Goal: Task Accomplishment & Management: Manage account settings

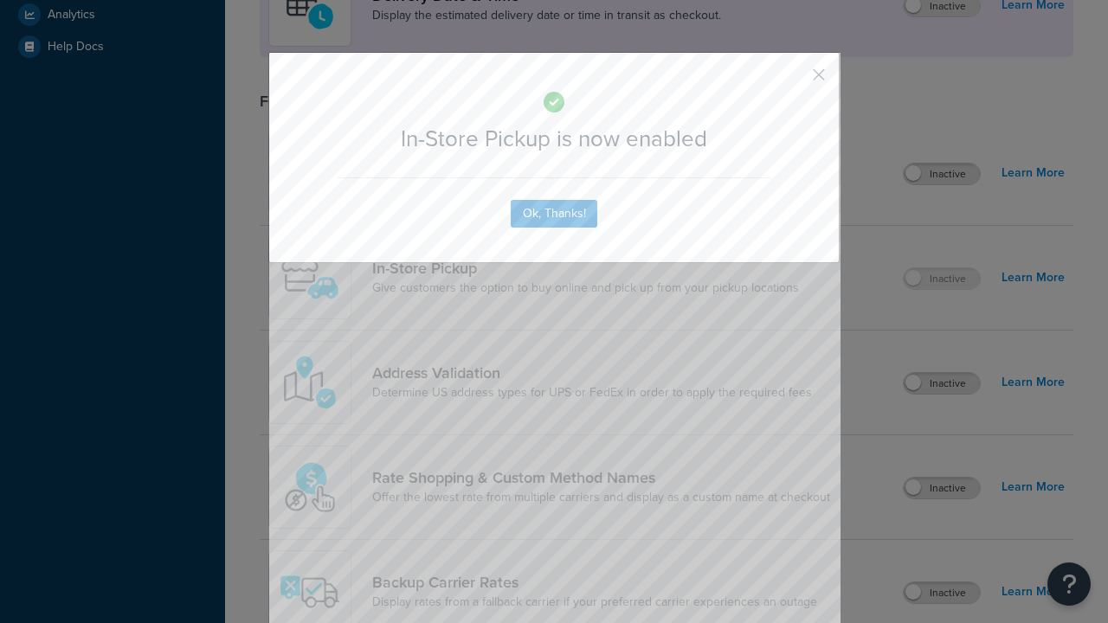
click at [793, 80] on button "button" at bounding box center [793, 81] width 4 height 4
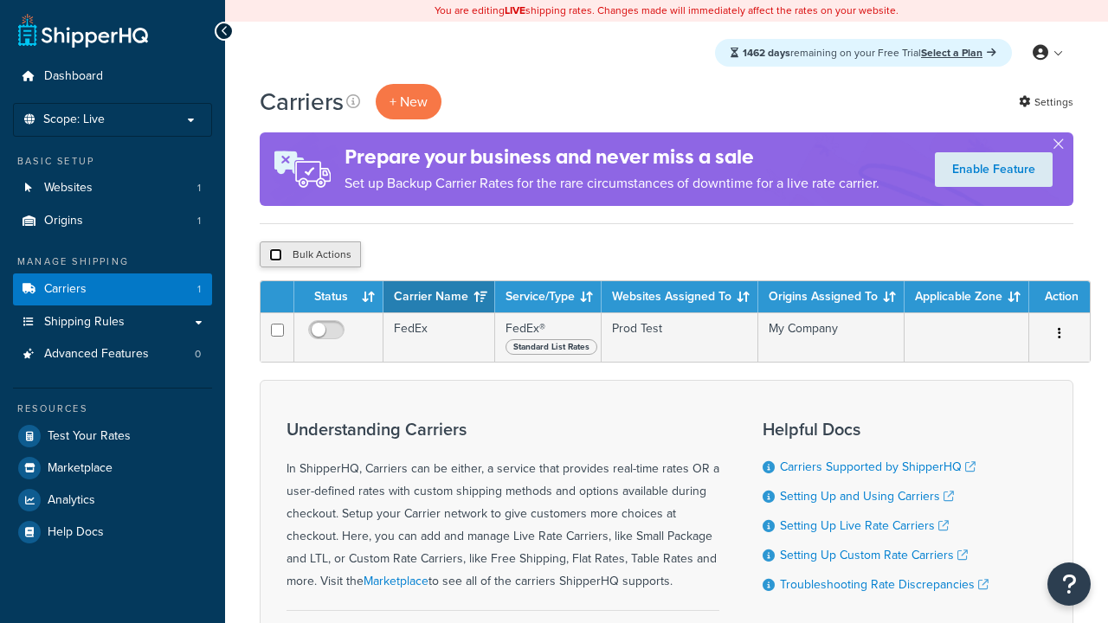
click at [275, 255] on input "checkbox" at bounding box center [275, 254] width 13 height 13
checkbox input "true"
click at [466, 255] on button "Delete" at bounding box center [462, 254] width 60 height 26
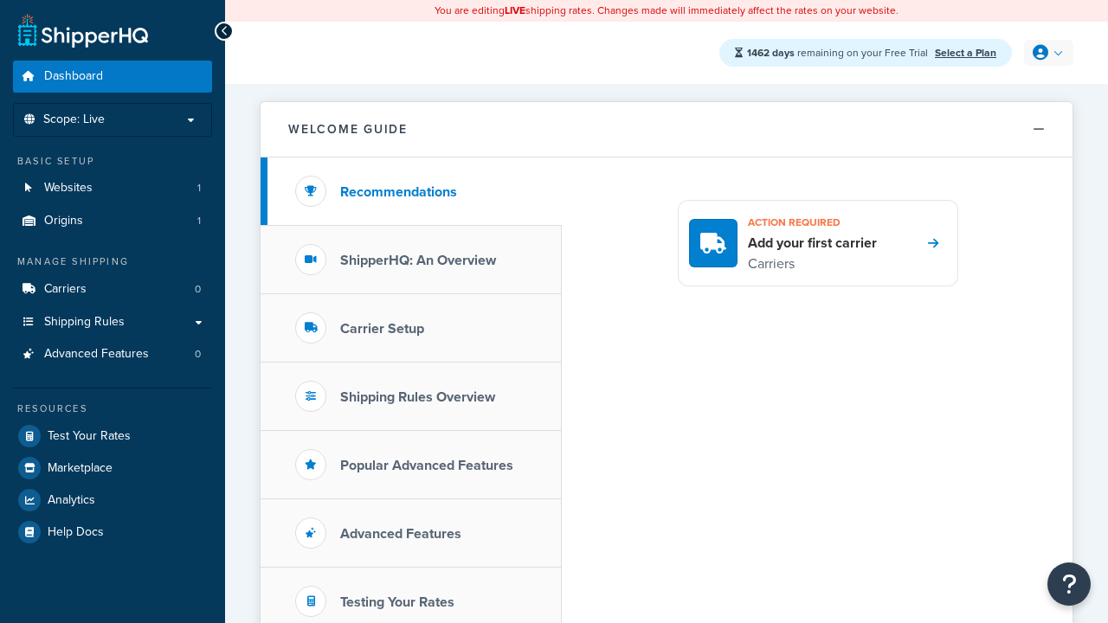
click at [1046, 53] on icon at bounding box center [1040, 53] width 16 height 16
click at [995, 88] on span "My Profile" at bounding box center [974, 88] width 48 height 16
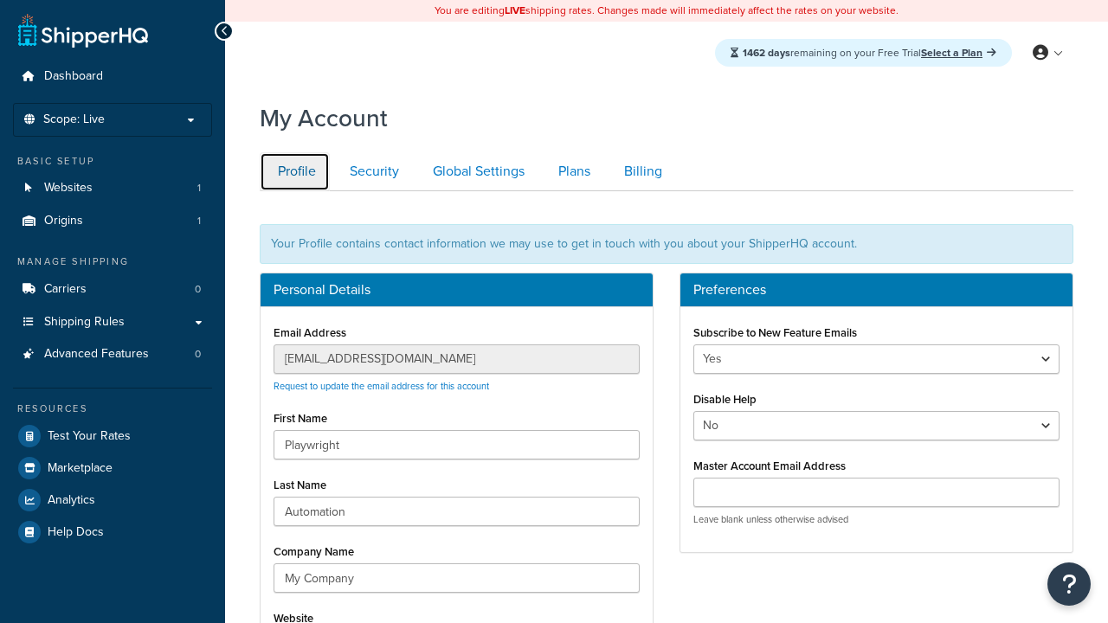
click at [294, 171] on link "Profile" at bounding box center [295, 171] width 70 height 39
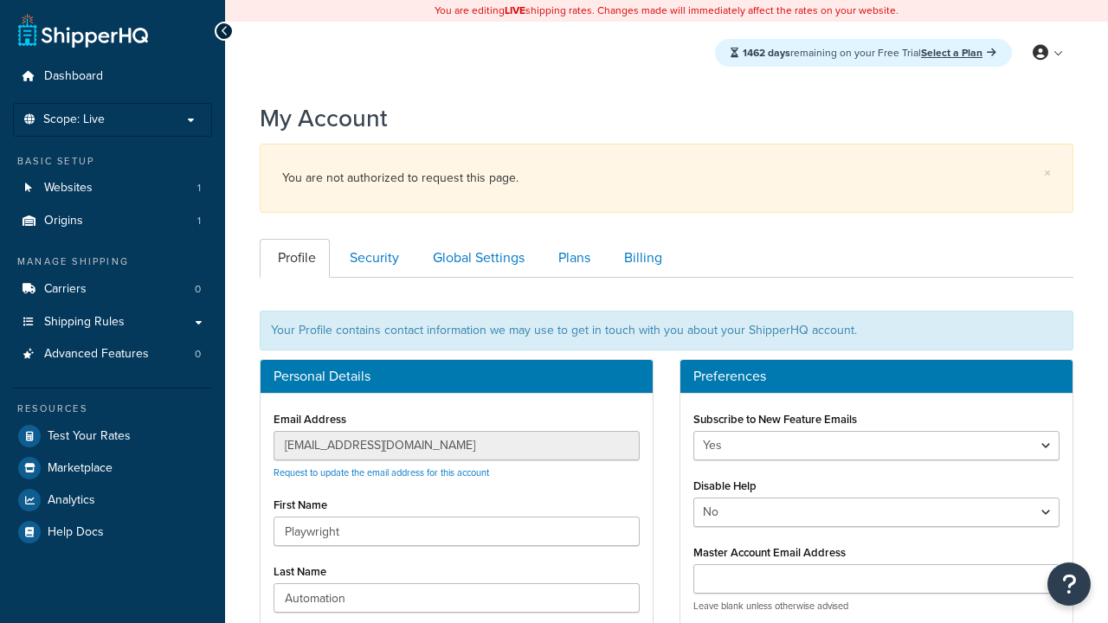
scroll to position [251, 0]
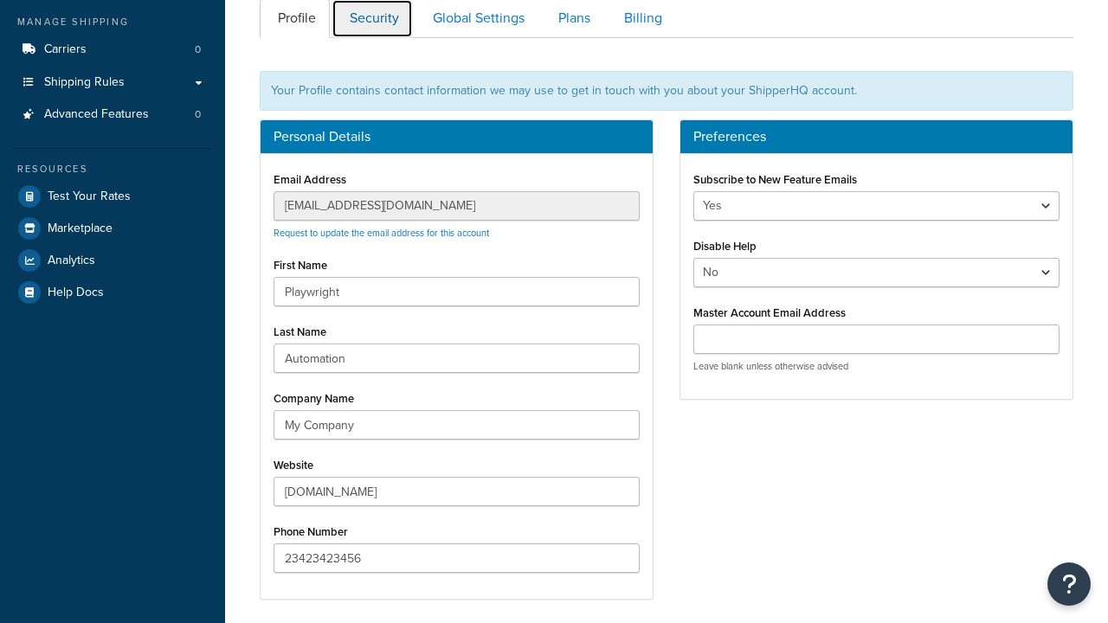
click at [372, 19] on link "Security" at bounding box center [371, 18] width 81 height 39
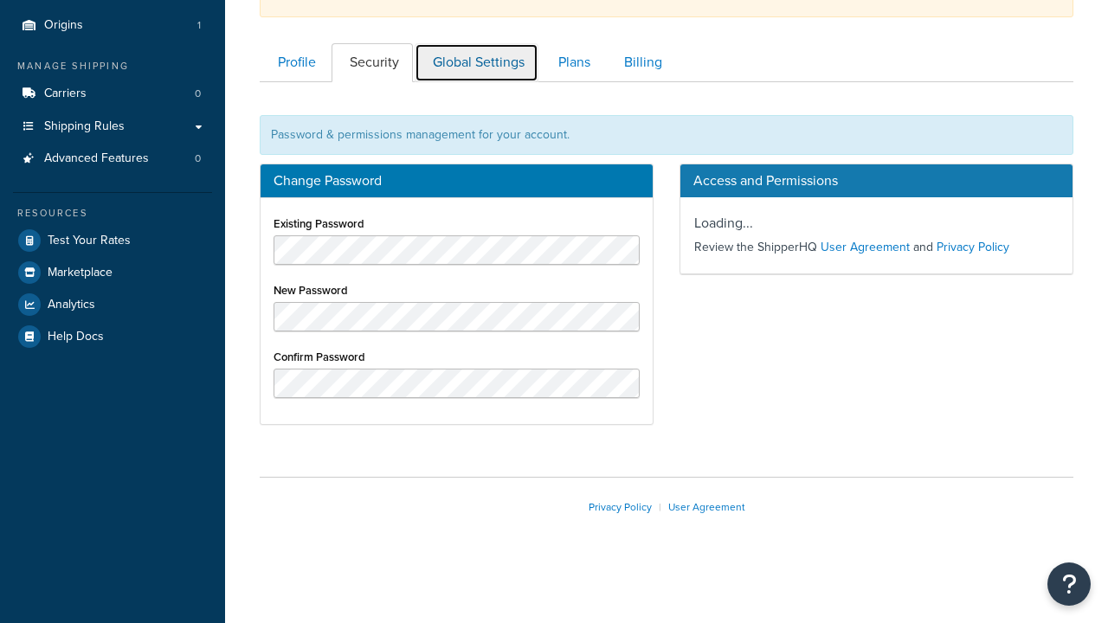
click at [476, 62] on link "Global Settings" at bounding box center [477, 62] width 124 height 39
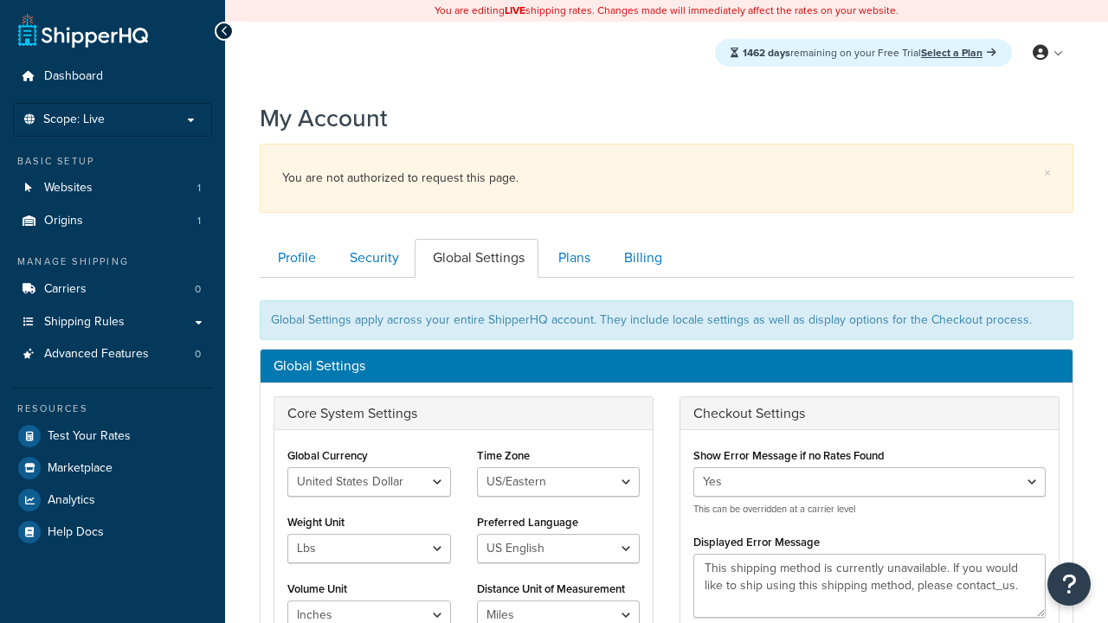
scroll to position [278, 0]
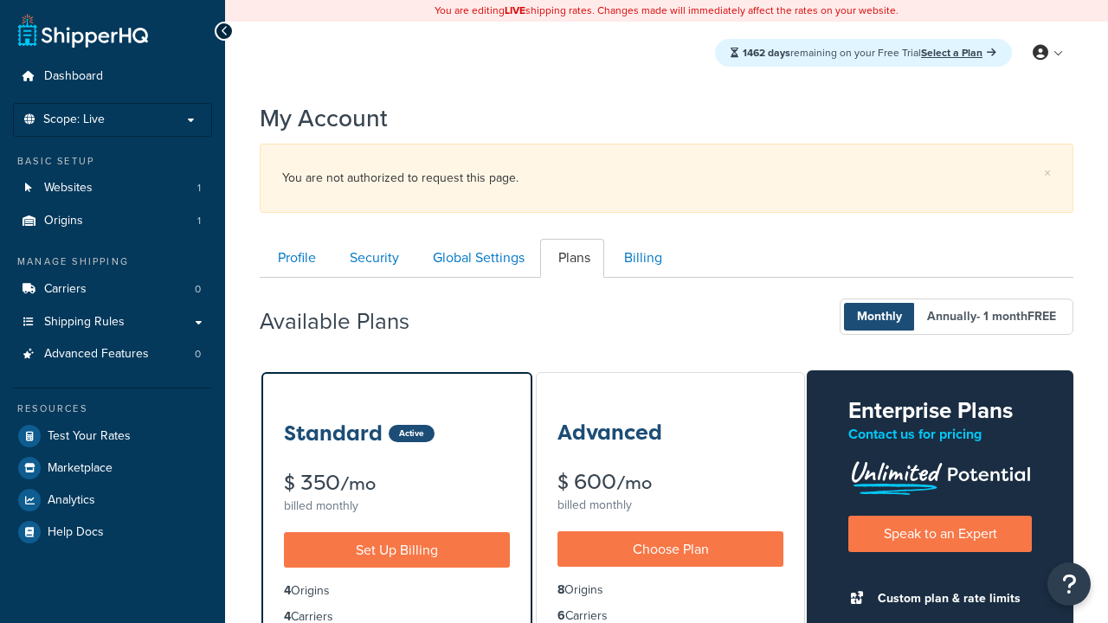
scroll to position [278, 0]
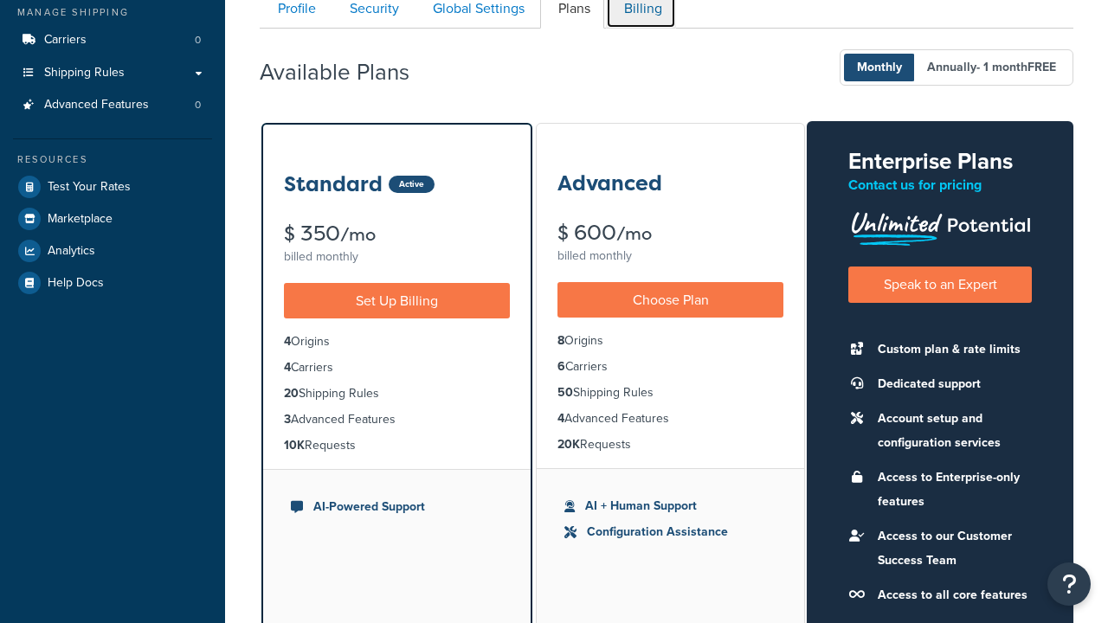
click at [640, 19] on link "Billing" at bounding box center [641, 9] width 70 height 39
